Goal: Check status: Check status

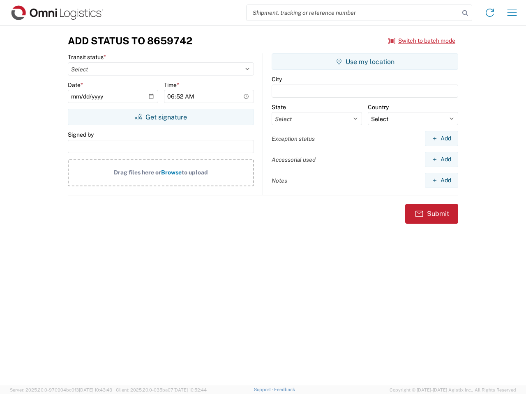
click at [353, 13] on input "search" at bounding box center [353, 13] width 213 height 16
click at [465, 13] on icon at bounding box center [465, 13] width 12 height 12
click at [490, 13] on icon at bounding box center [489, 12] width 13 height 13
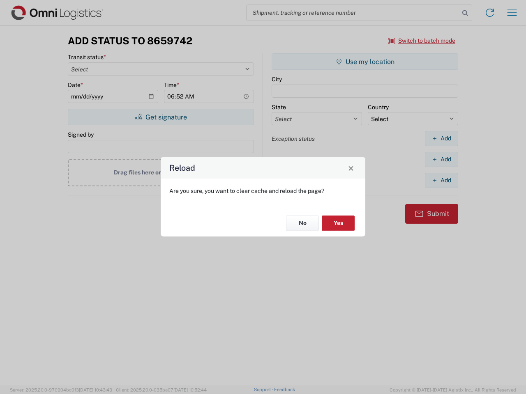
click at [512, 13] on div "Reload Are you sure, you want to clear cache and reload the page? No Yes" at bounding box center [263, 197] width 526 height 394
click at [422, 41] on div "Reload Are you sure, you want to clear cache and reload the page? No Yes" at bounding box center [263, 197] width 526 height 394
click at [161, 117] on div "Reload Are you sure, you want to clear cache and reload the page? No Yes" at bounding box center [263, 197] width 526 height 394
click at [365, 62] on div "Reload Are you sure, you want to clear cache and reload the page? No Yes" at bounding box center [263, 197] width 526 height 394
click at [441, 138] on div "Reload Are you sure, you want to clear cache and reload the page? No Yes" at bounding box center [263, 197] width 526 height 394
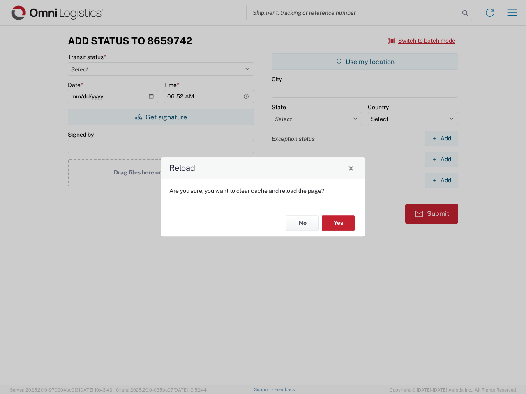
click at [441, 159] on div "Reload Are you sure, you want to clear cache and reload the page? No Yes" at bounding box center [263, 197] width 526 height 394
click at [441, 180] on div "Reload Are you sure, you want to clear cache and reload the page? No Yes" at bounding box center [263, 197] width 526 height 394
